Goal: Browse casually: Explore the website without a specific task or goal

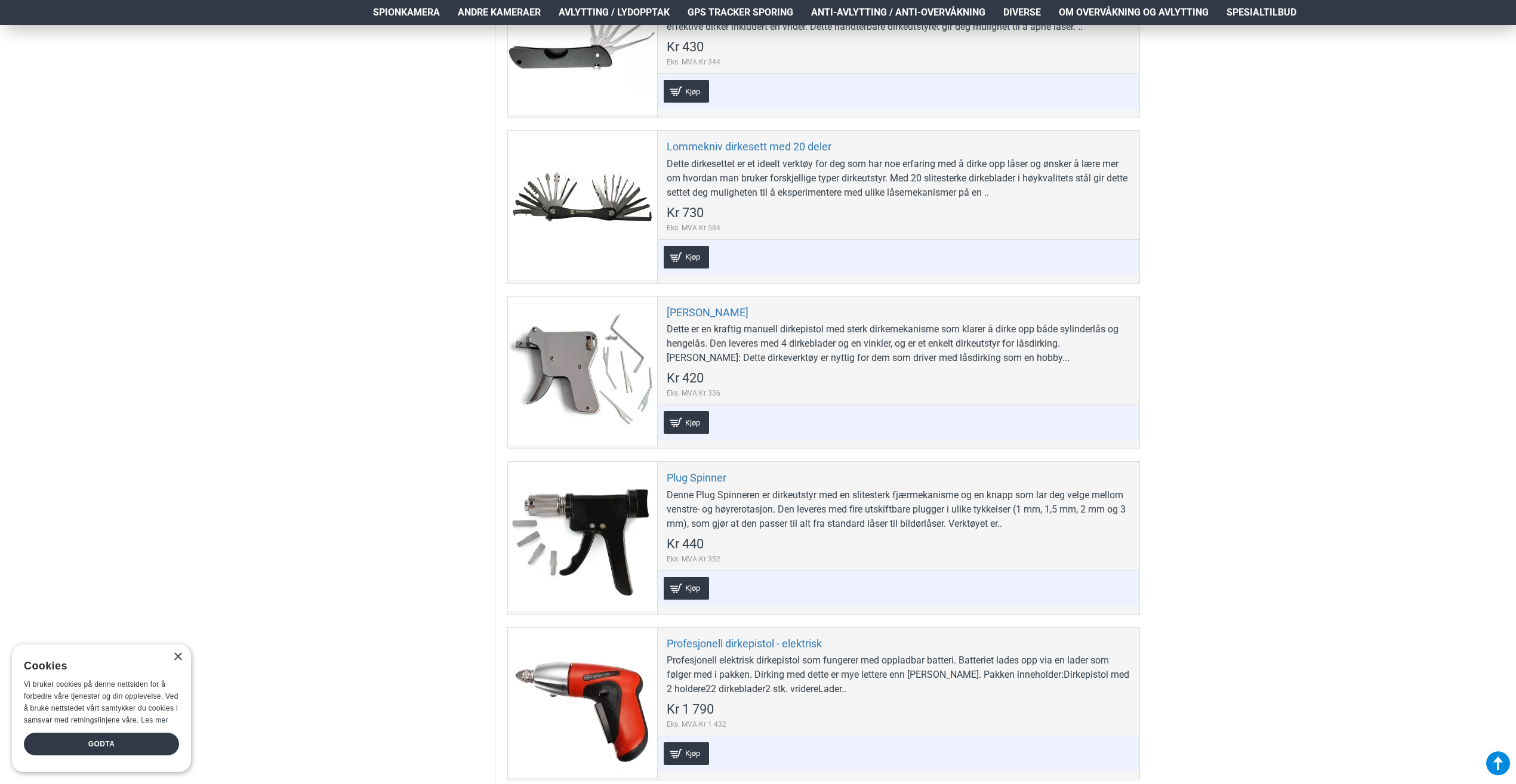
scroll to position [1491, 0]
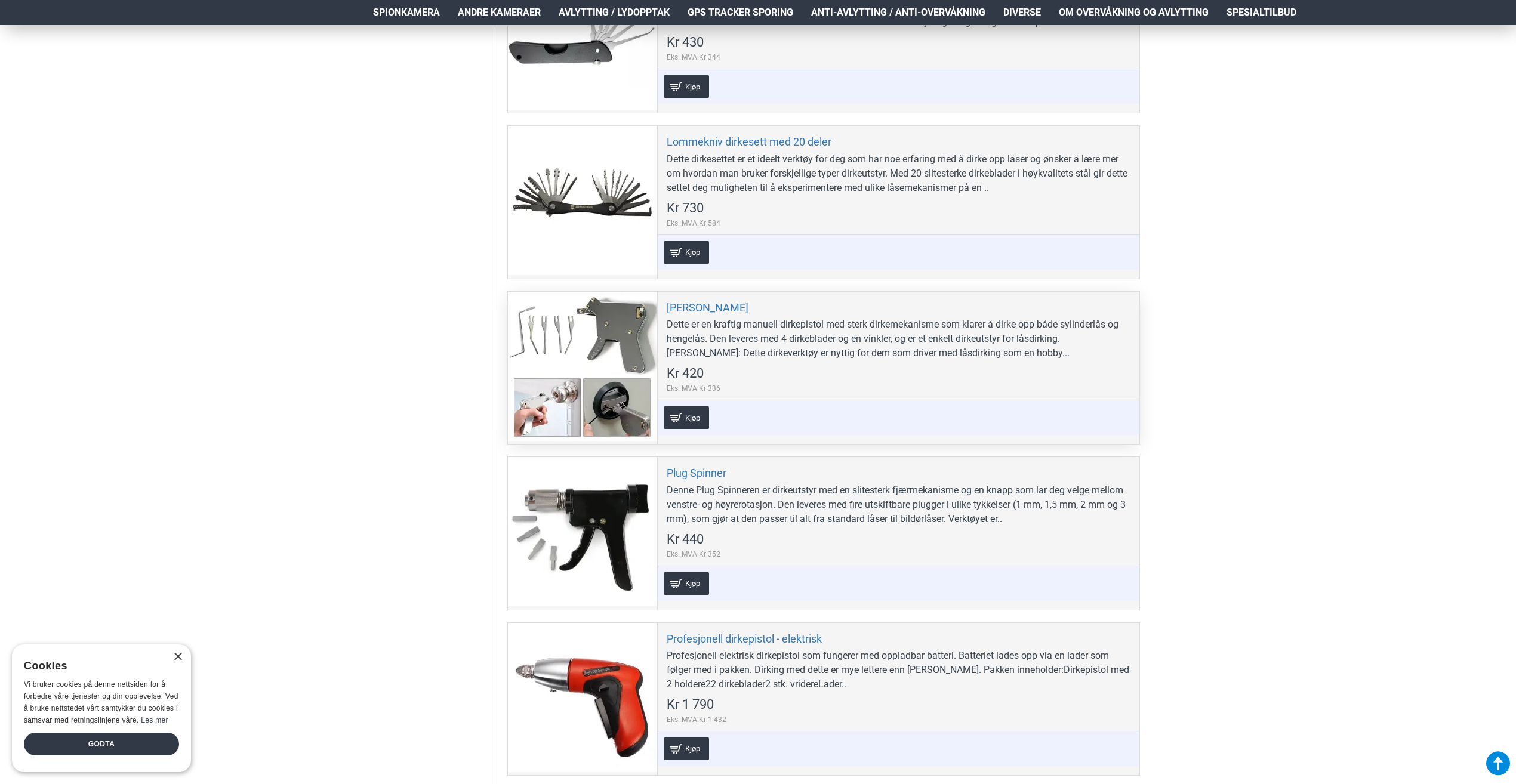
click at [566, 339] on div at bounding box center [582, 366] width 149 height 149
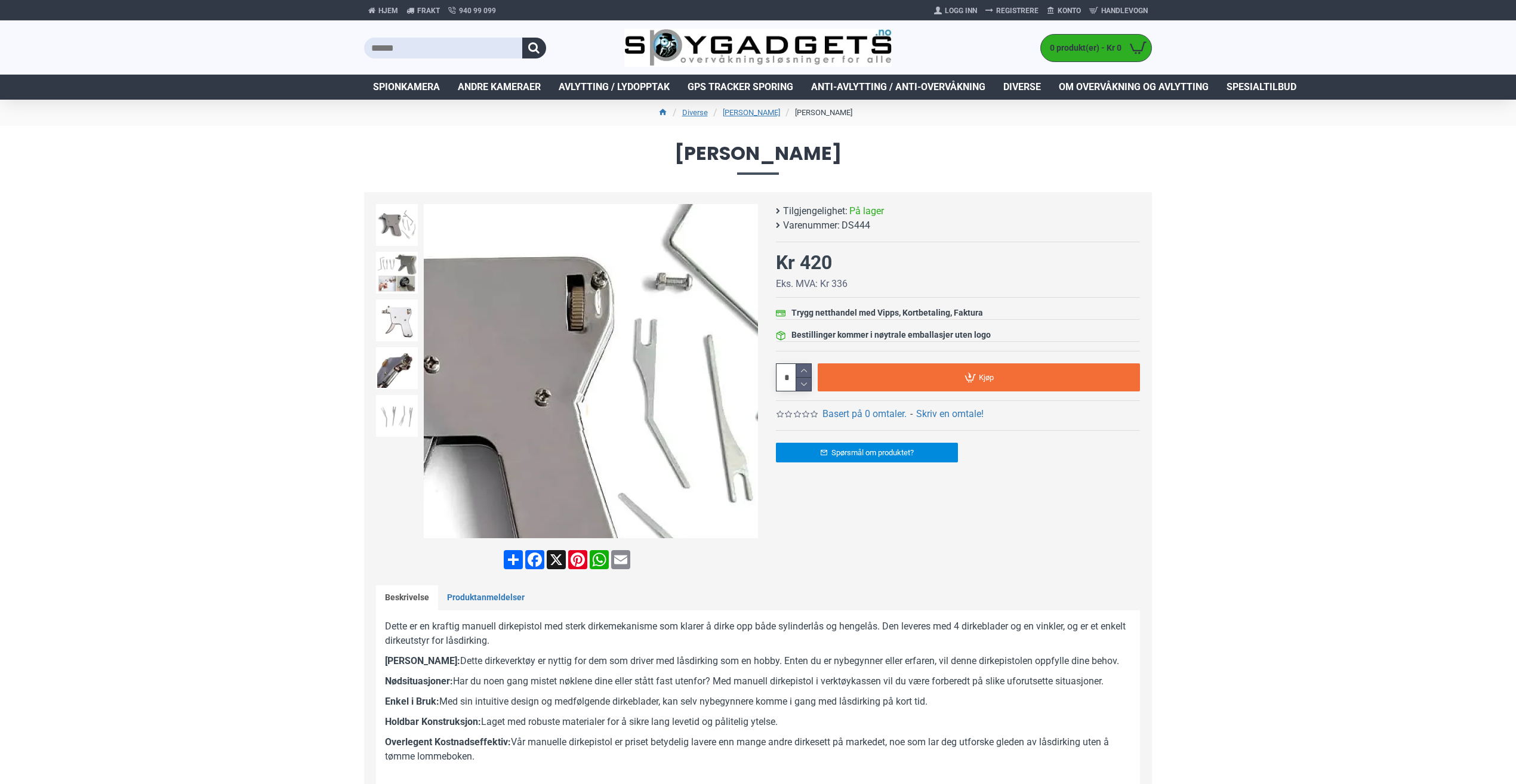
click at [752, 371] on div "Next slide" at bounding box center [747, 371] width 21 height 21
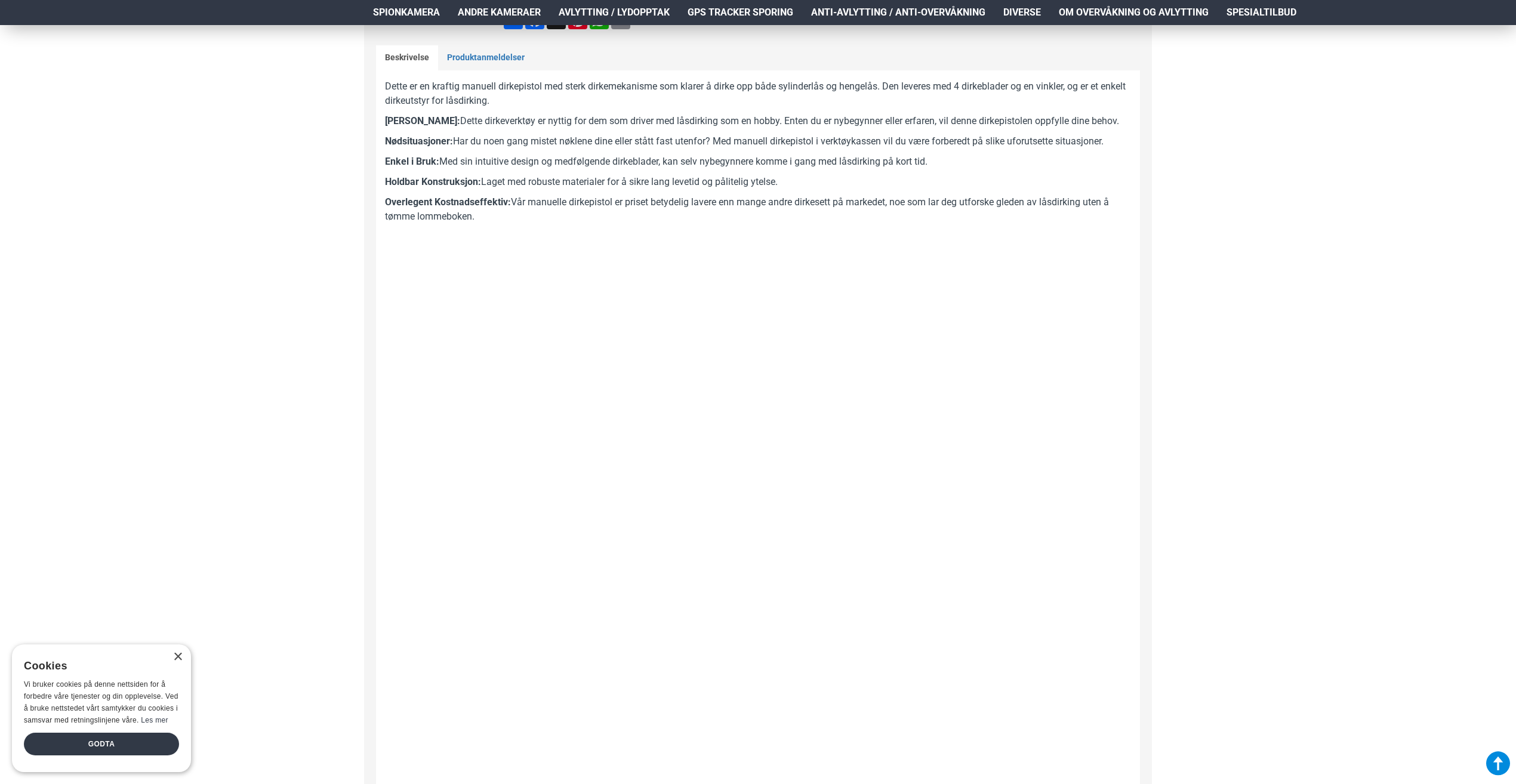
scroll to position [537, 0]
click at [154, 748] on div "Godta" at bounding box center [101, 744] width 155 height 23
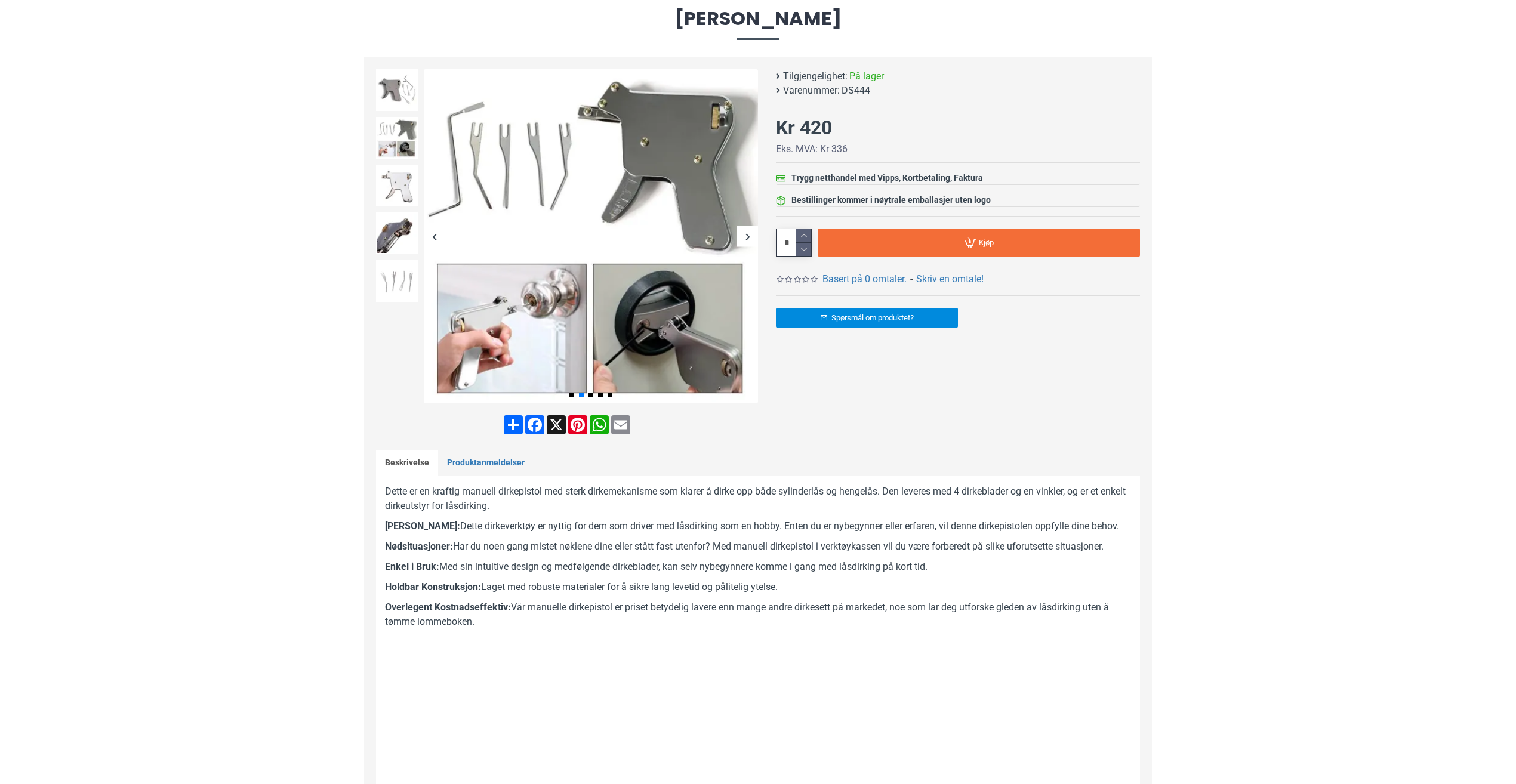
scroll to position [0, 0]
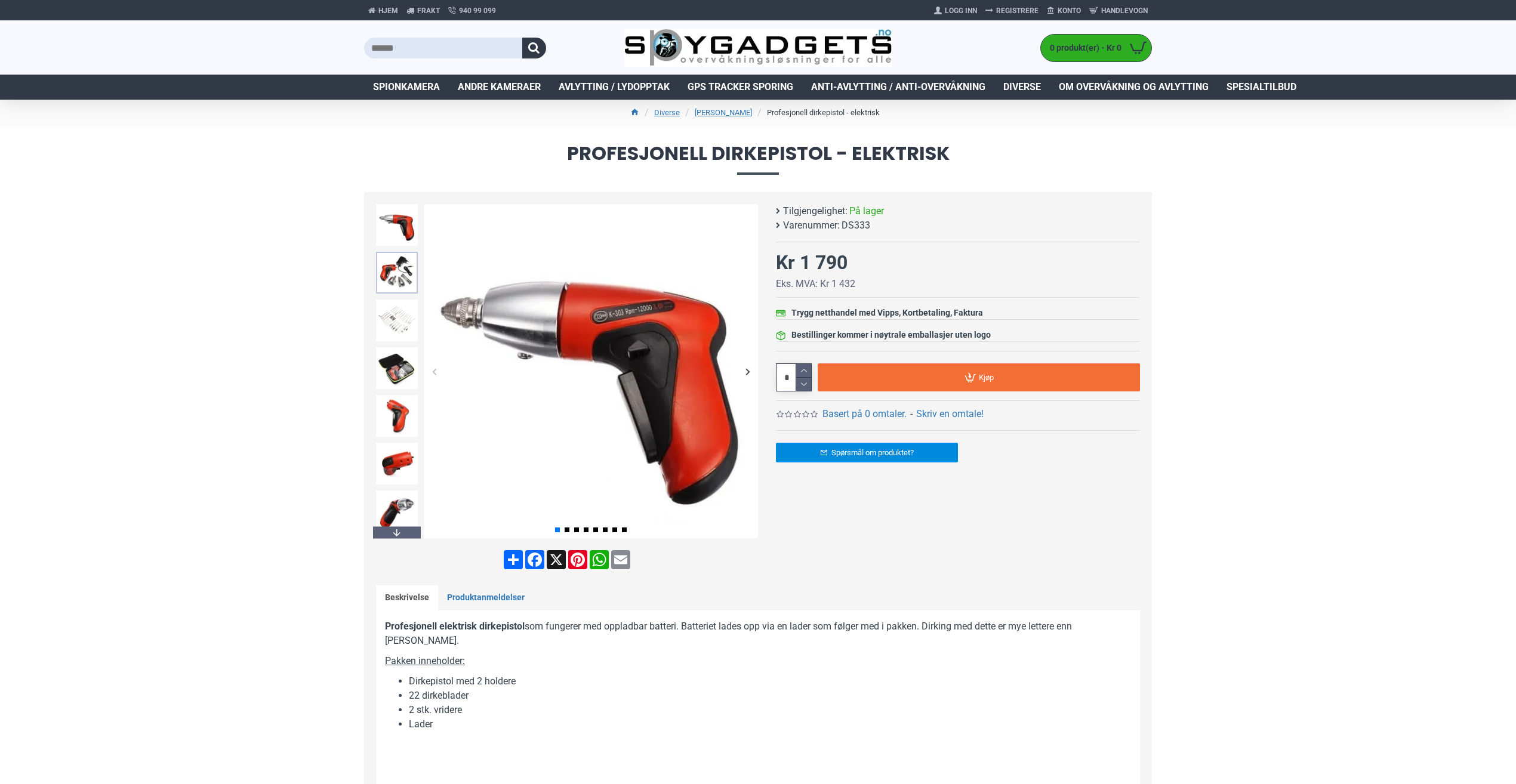
click at [384, 265] on img at bounding box center [397, 272] width 42 height 42
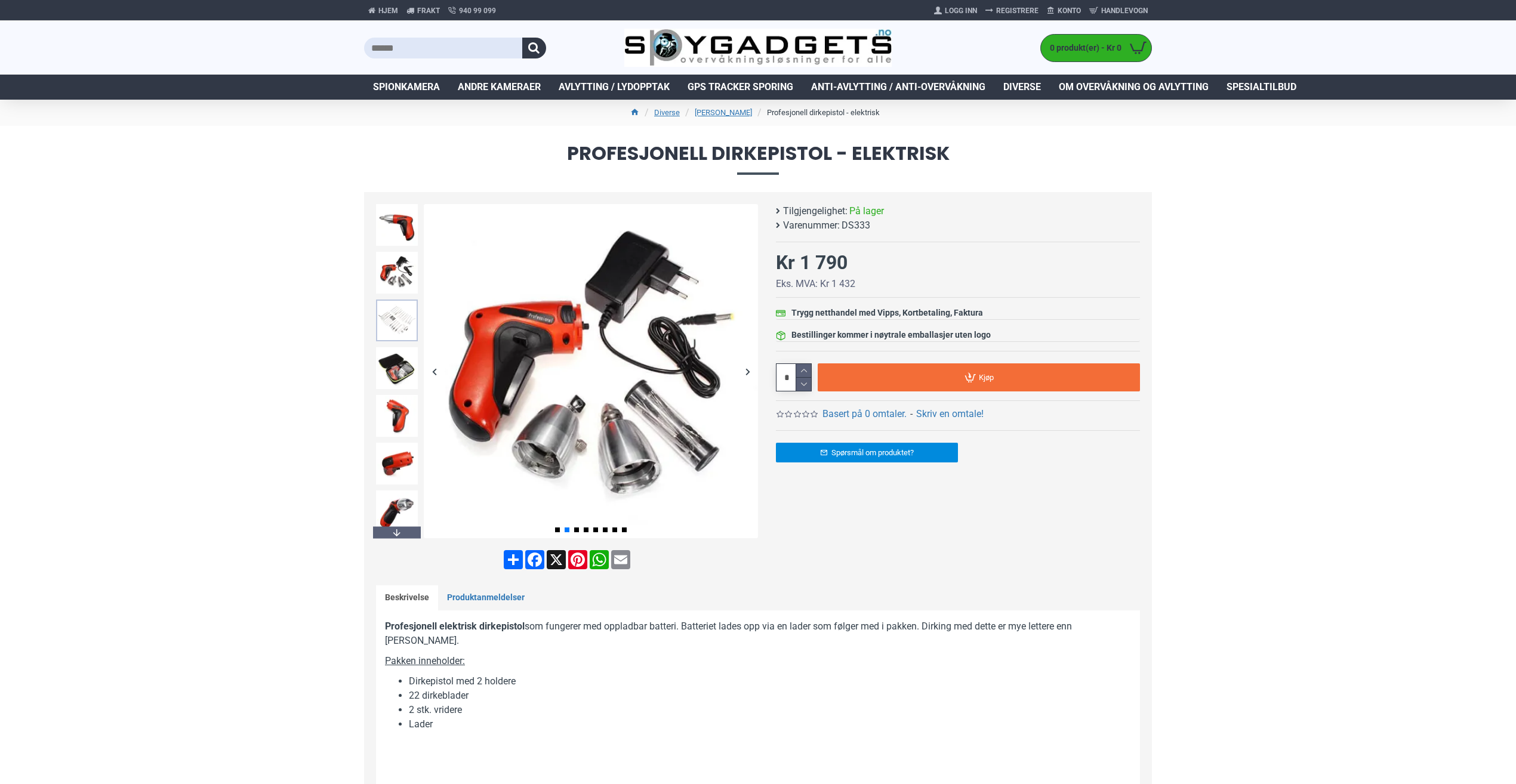
click at [393, 311] on img at bounding box center [397, 320] width 42 height 42
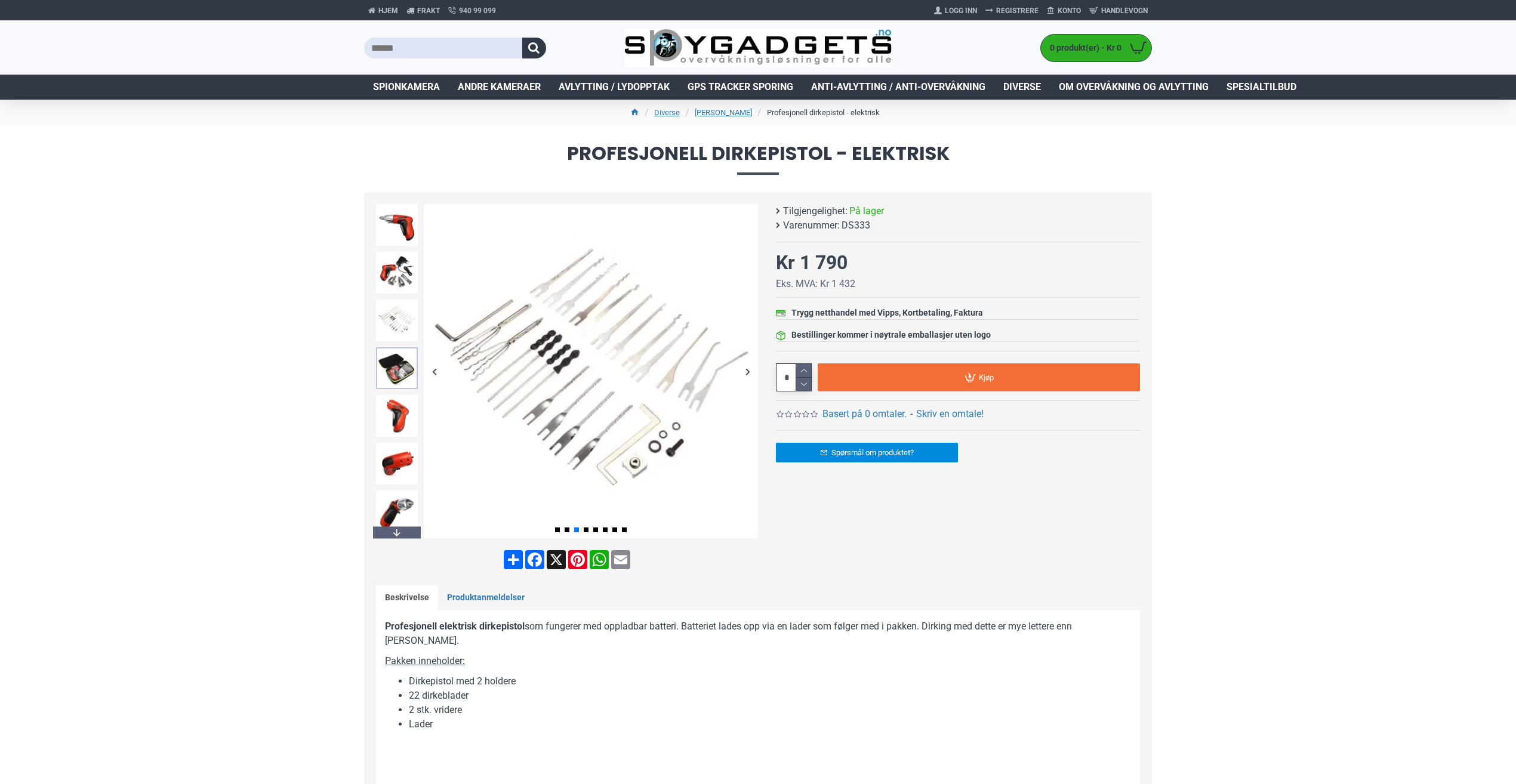
click at [398, 369] on img at bounding box center [397, 367] width 42 height 42
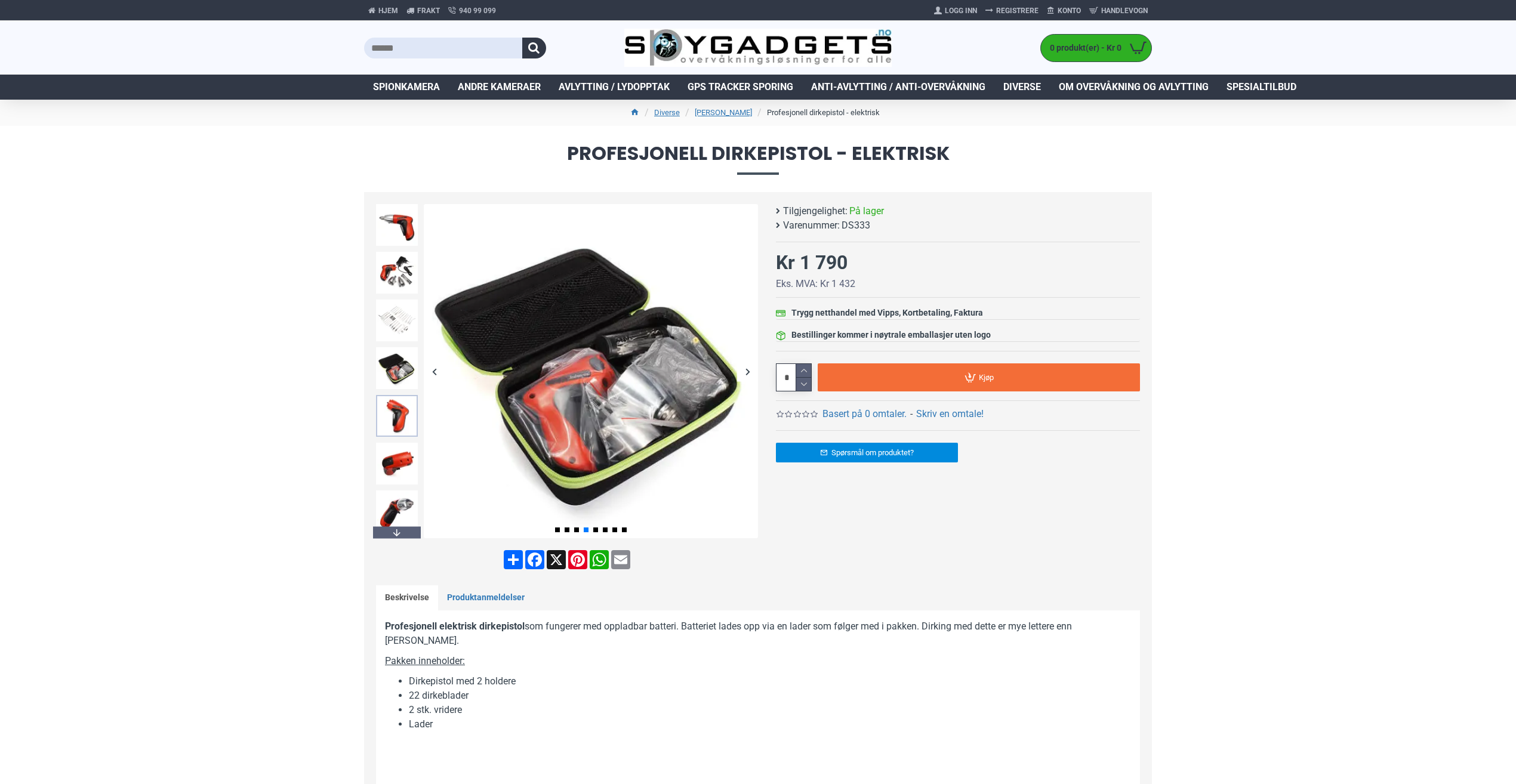
click at [401, 412] on img at bounding box center [397, 416] width 42 height 42
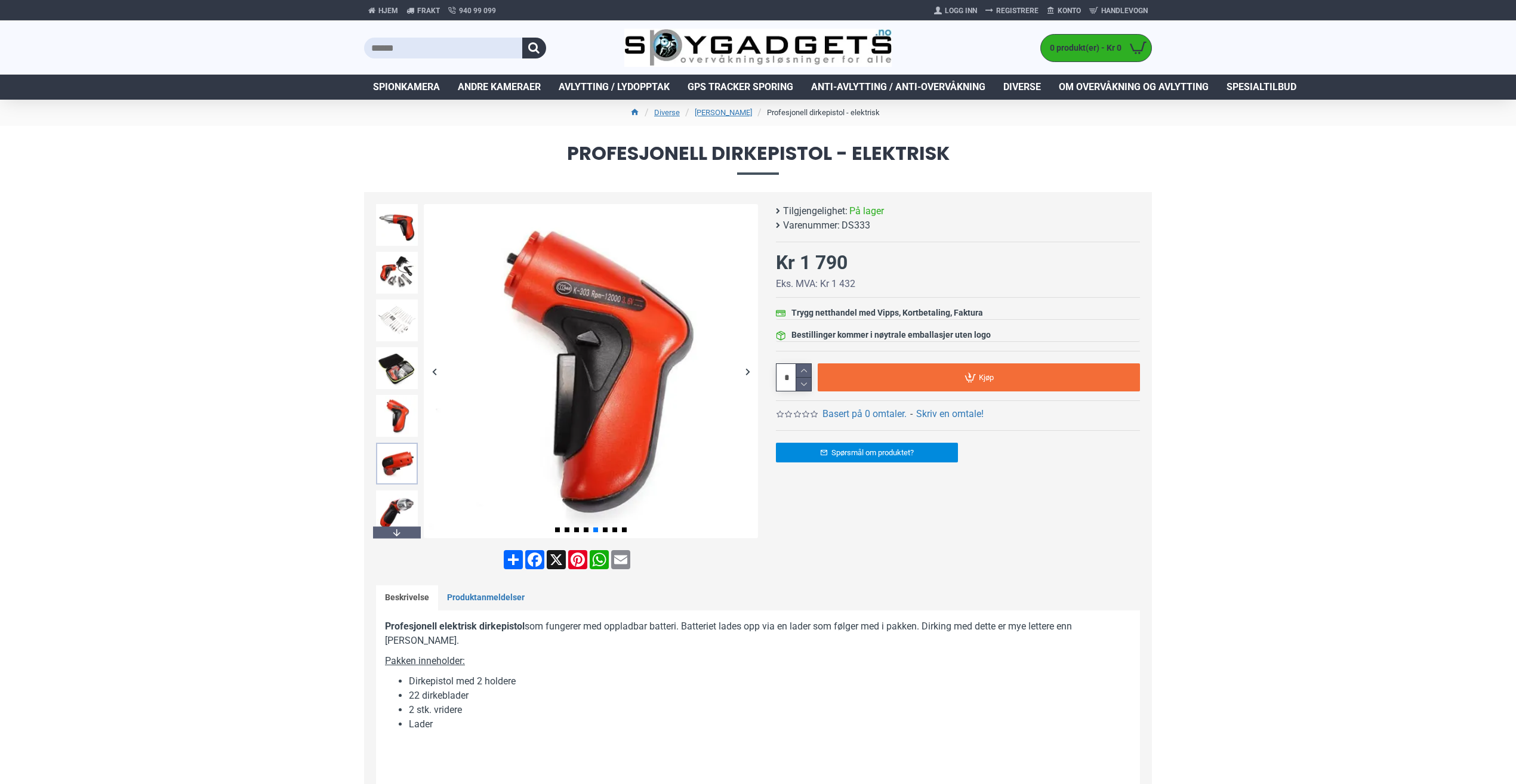
click at [406, 470] on img at bounding box center [397, 463] width 42 height 42
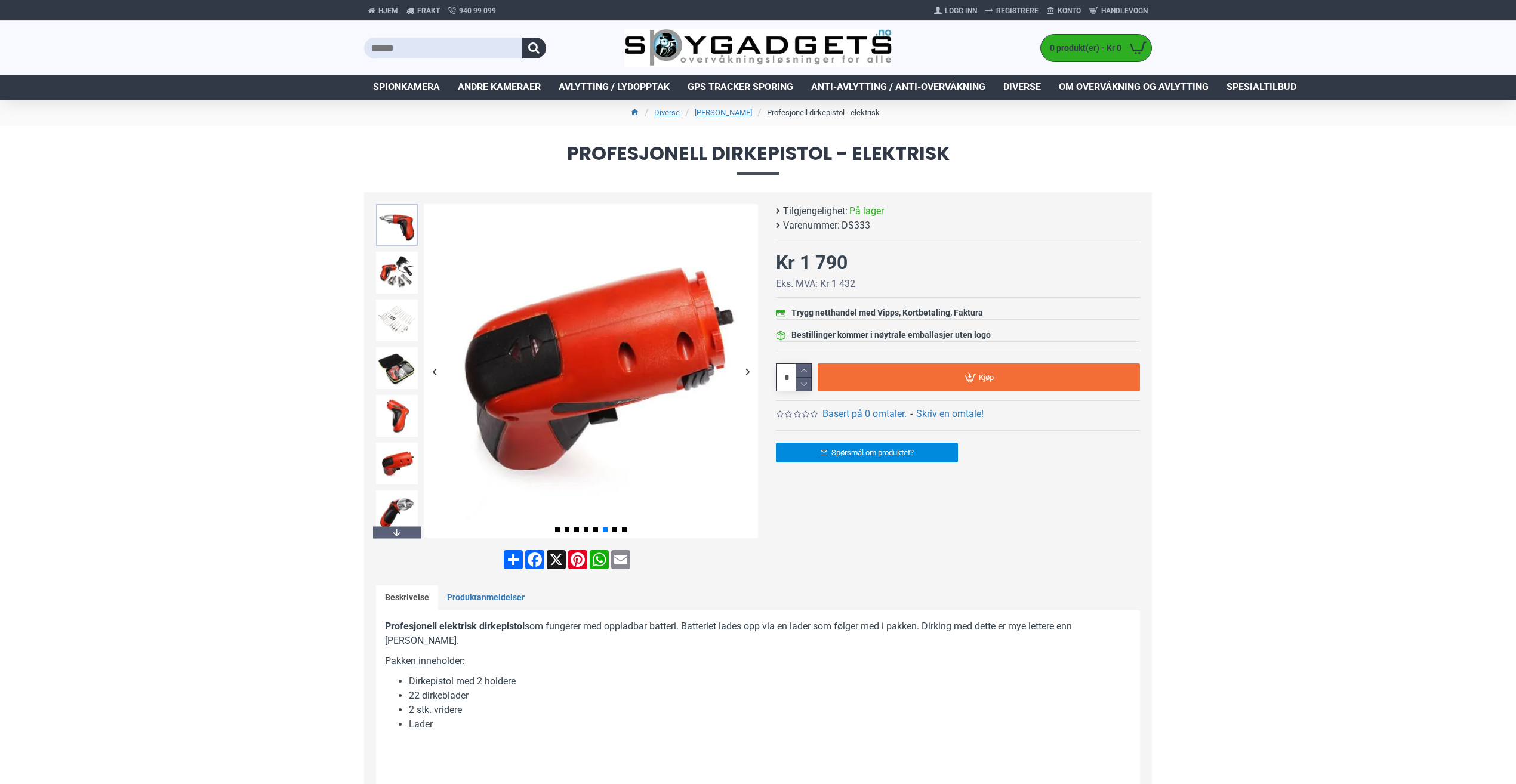
click at [405, 226] on img at bounding box center [397, 225] width 42 height 42
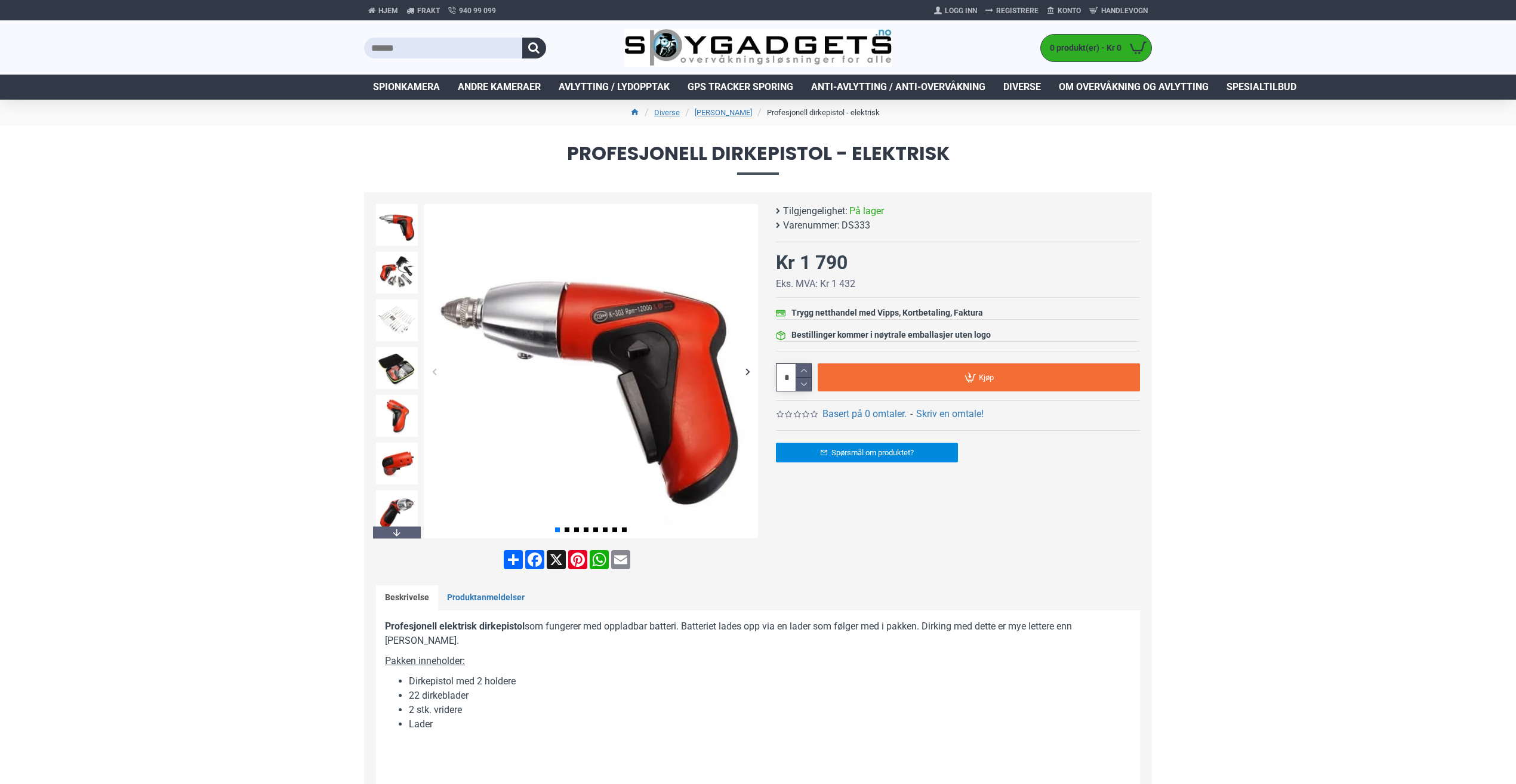
drag, startPoint x: 241, startPoint y: 255, endPoint x: 238, endPoint y: 248, distance: 7.6
